Goal: Find contact information: Find contact information

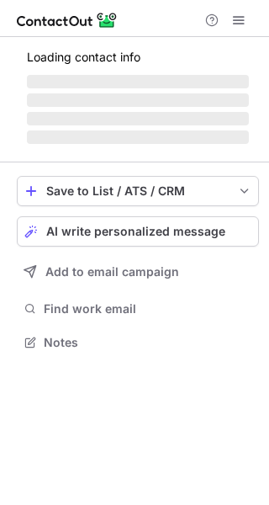
scroll to position [368, 269]
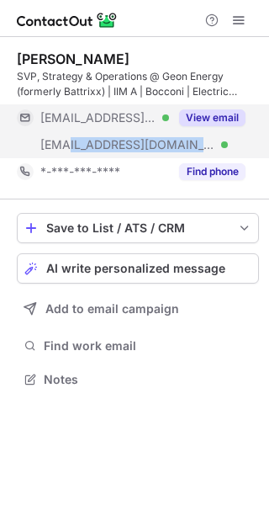
copy span "iimahd.ernet.in"
drag, startPoint x: 159, startPoint y: 141, endPoint x: 70, endPoint y: 141, distance: 89.2
click at [70, 141] on div "***@iimahd.ernet.in Verified" at bounding box center [104, 144] width 129 height 15
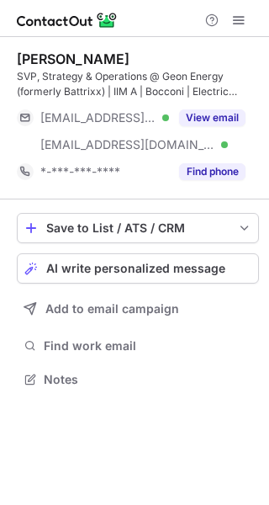
scroll to position [368, 269]
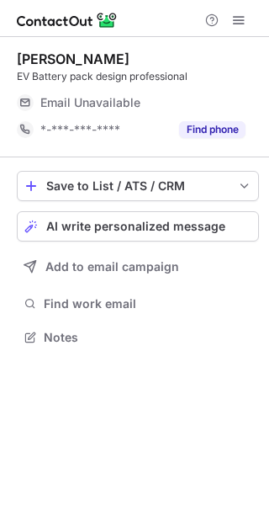
scroll to position [8, 8]
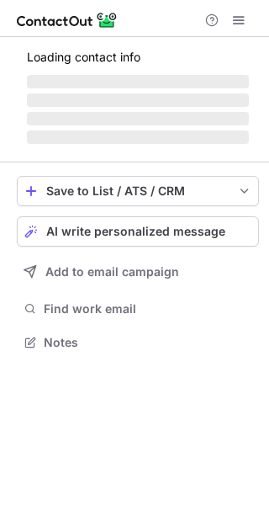
scroll to position [341, 269]
